Goal: Find specific page/section: Find specific page/section

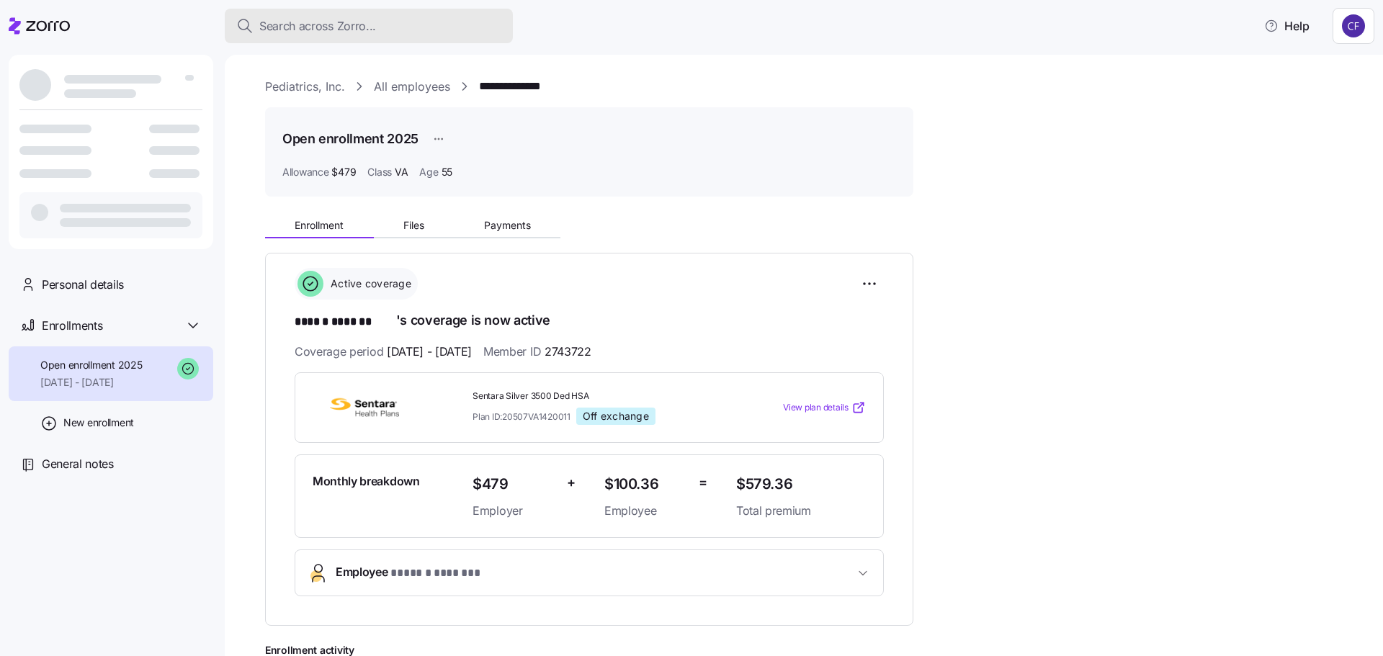
click at [279, 24] on span "Search across Zorro..." at bounding box center [317, 26] width 117 height 18
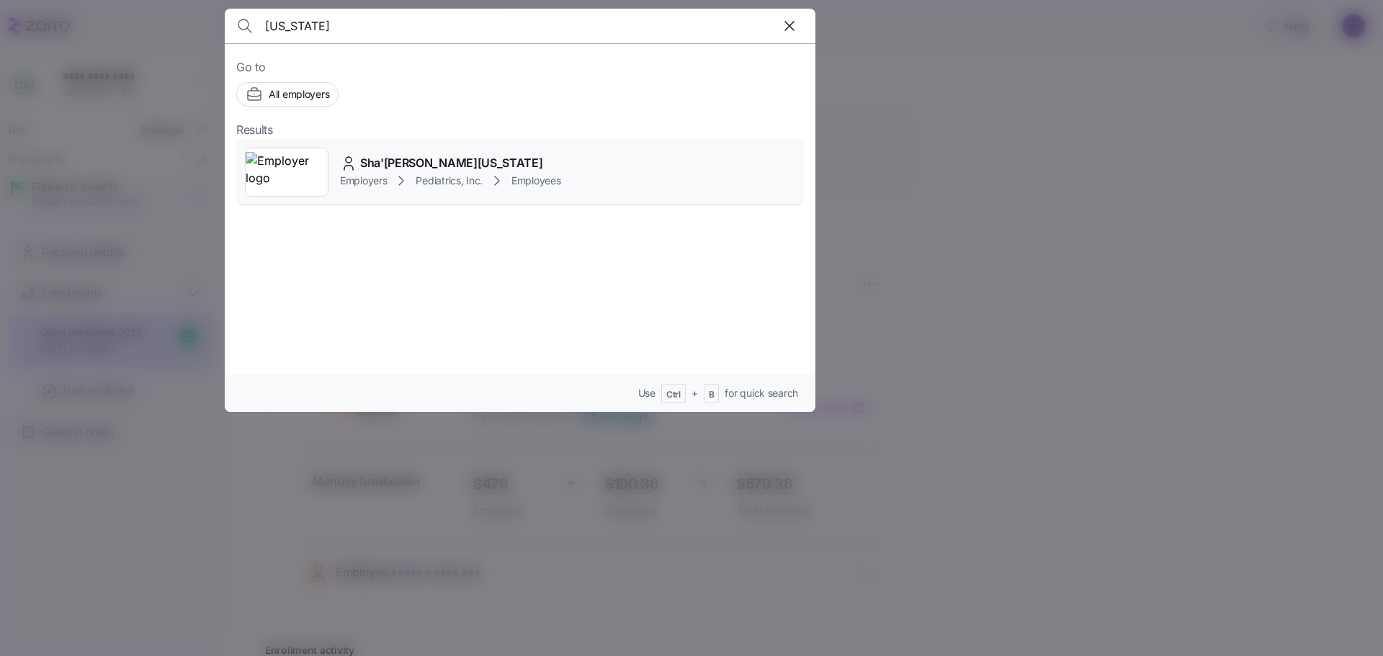
type input "[US_STATE]"
click at [382, 183] on span "Employers" at bounding box center [363, 181] width 47 height 14
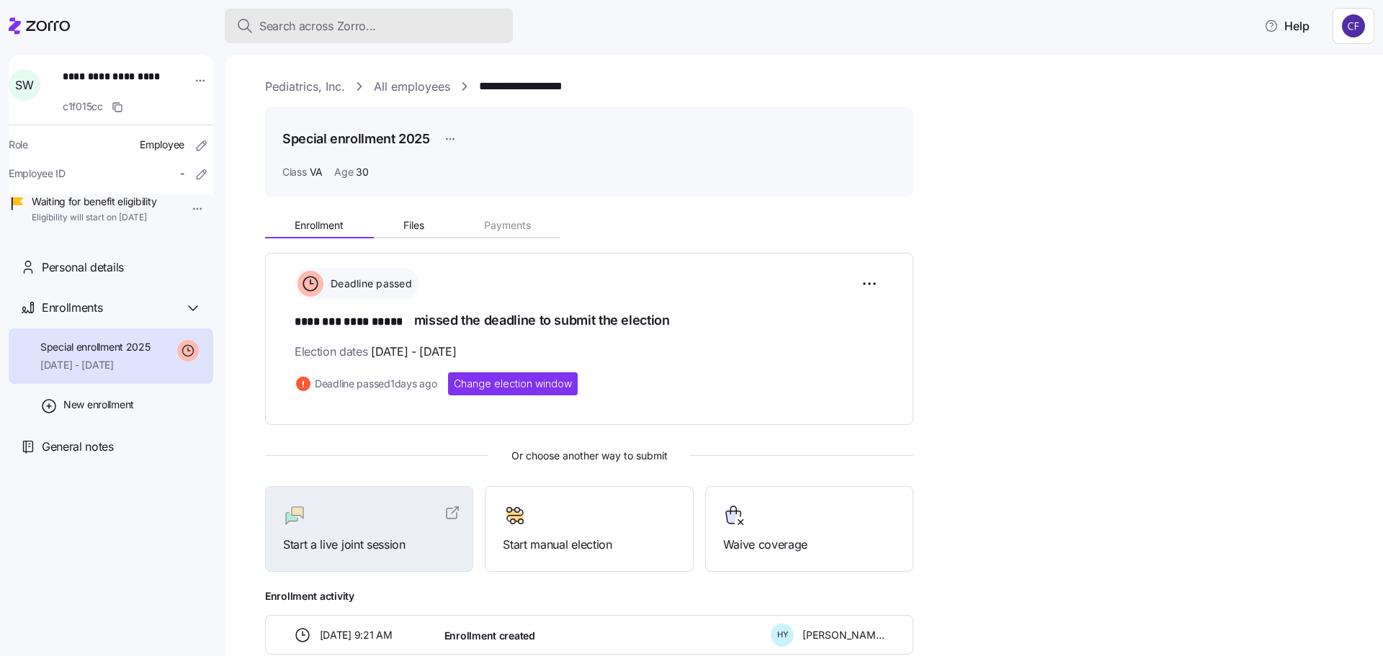
click at [283, 27] on span "Search across Zorro..." at bounding box center [317, 26] width 117 height 18
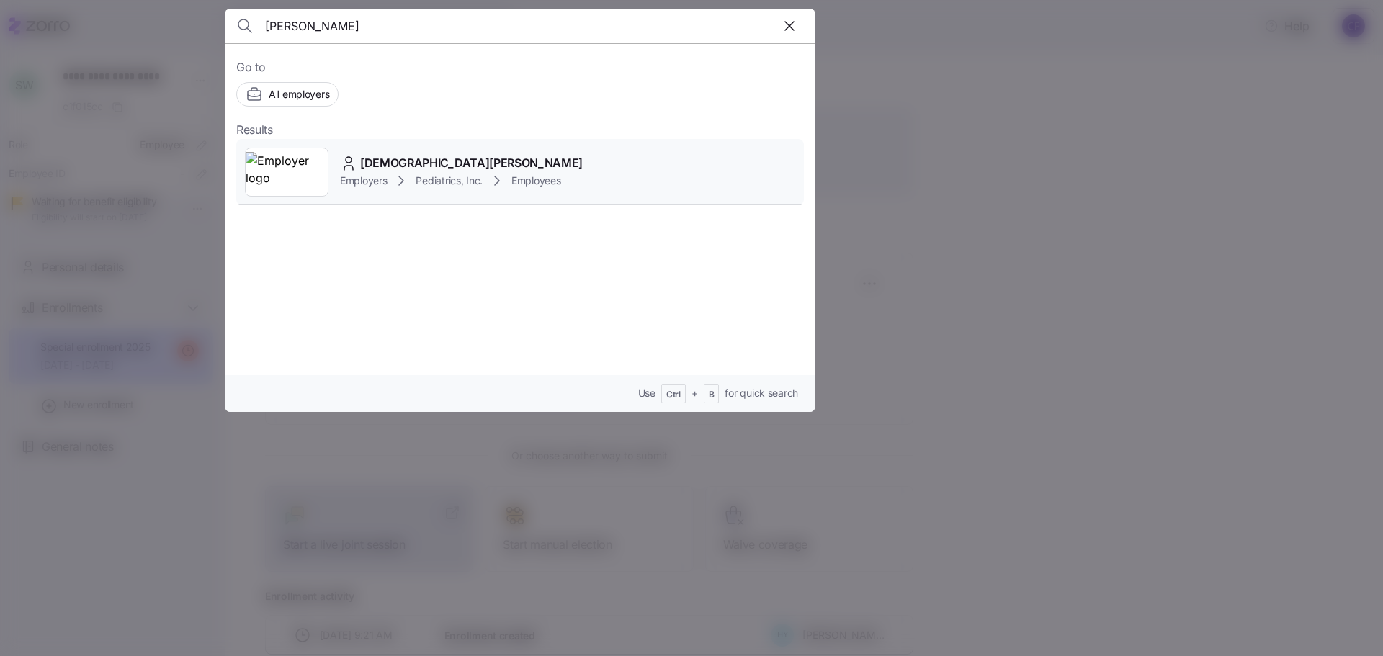
type input "[PERSON_NAME]"
click at [376, 166] on span "[DEMOGRAPHIC_DATA][PERSON_NAME]" at bounding box center [471, 163] width 223 height 18
